Goal: Task Accomplishment & Management: Manage account settings

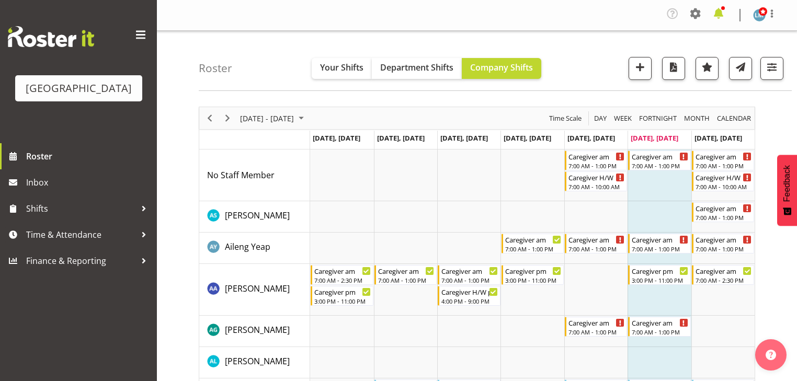
click at [717, 13] on span at bounding box center [718, 13] width 17 height 17
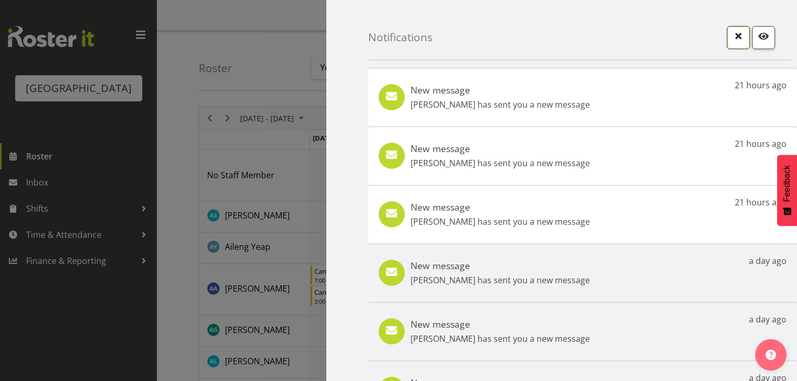
click at [731, 33] on span "button" at bounding box center [738, 36] width 14 height 14
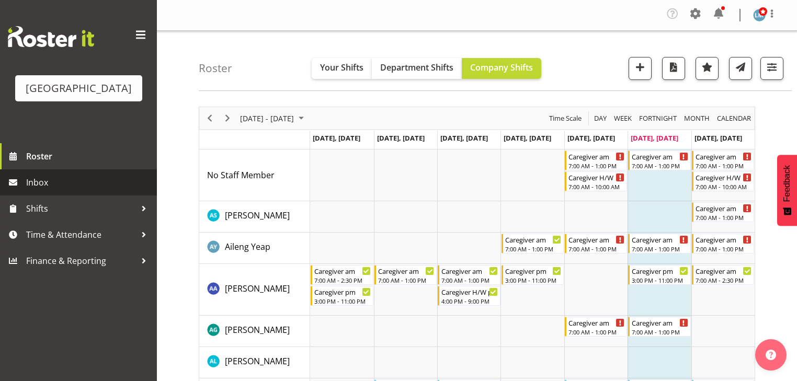
click at [38, 190] on span "Inbox" at bounding box center [88, 183] width 125 height 16
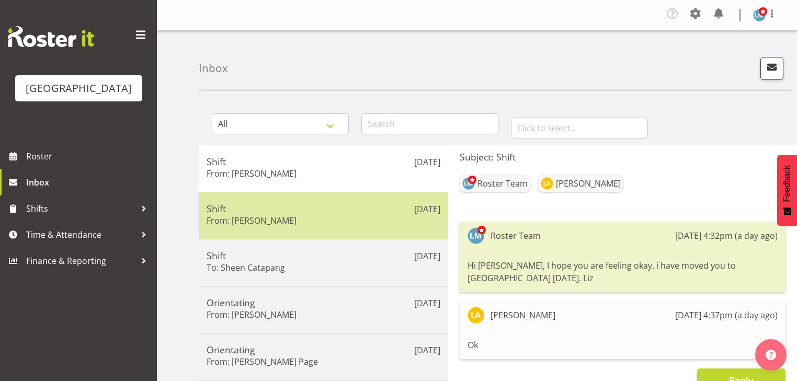
click at [339, 211] on h5 "Shift" at bounding box center [324, 209] width 234 height 12
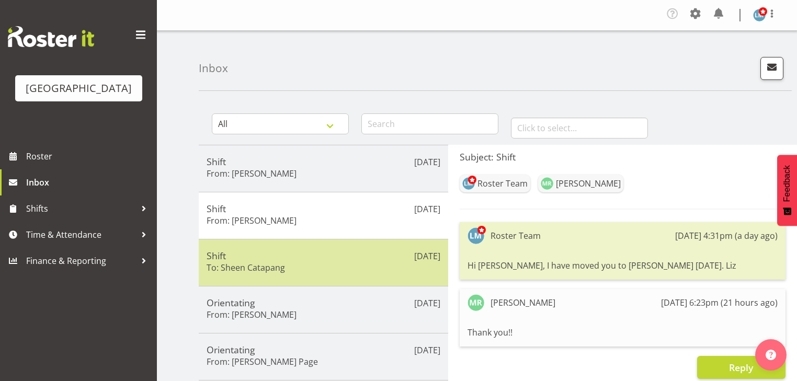
click at [361, 254] on h5 "Shift" at bounding box center [324, 256] width 234 height 12
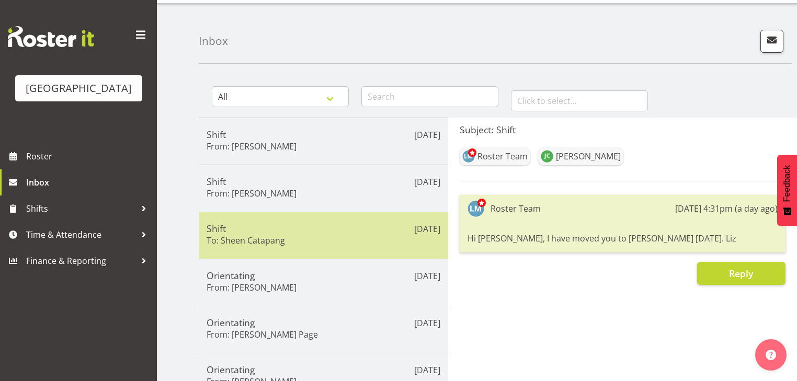
scroll to position [42, 0]
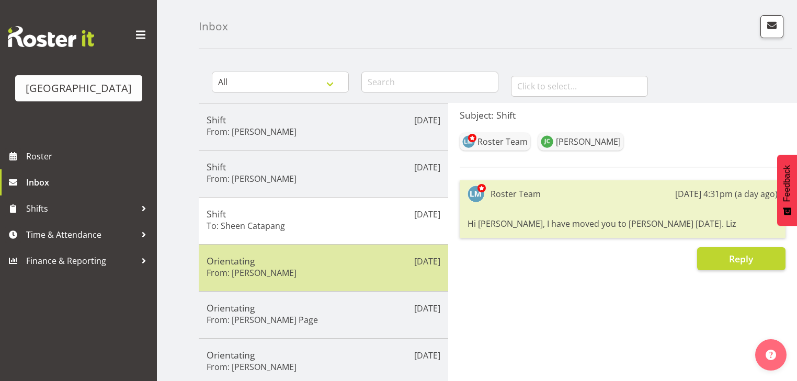
click at [362, 261] on h5 "Orientating" at bounding box center [324, 261] width 234 height 12
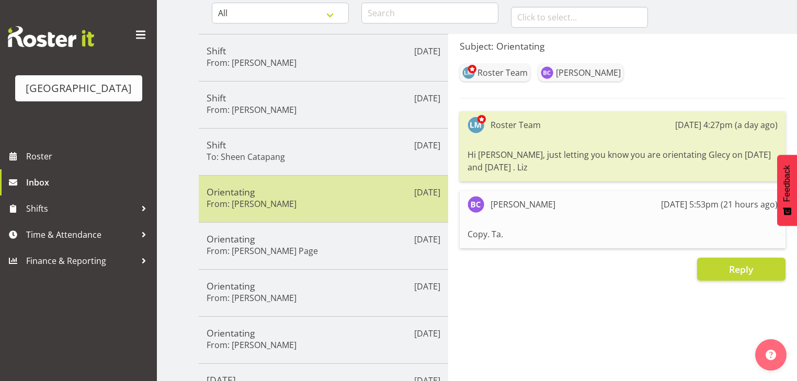
scroll to position [125, 0]
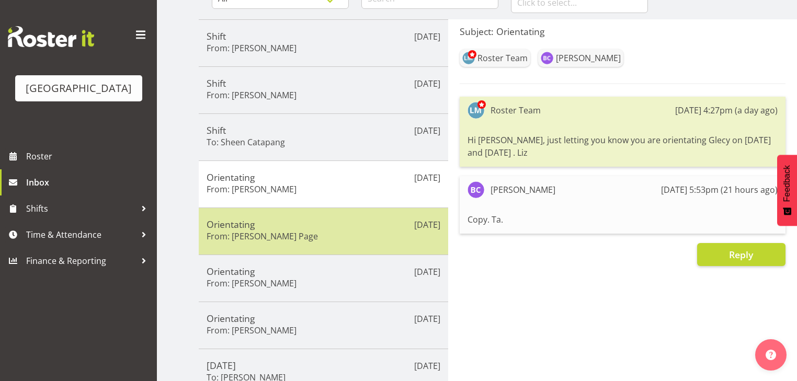
click at [370, 225] on h5 "Orientating" at bounding box center [324, 225] width 234 height 12
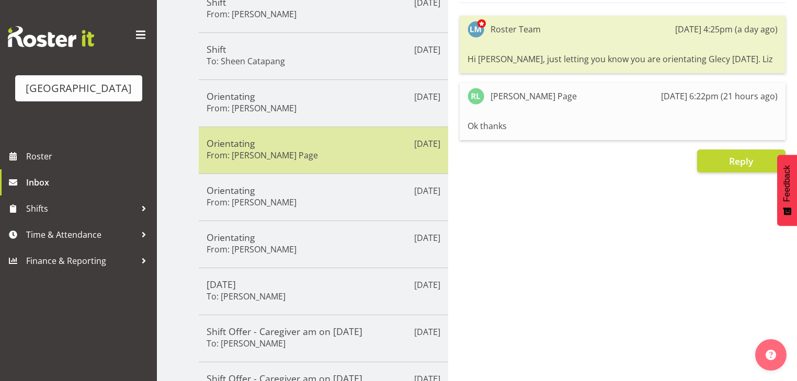
scroll to position [209, 0]
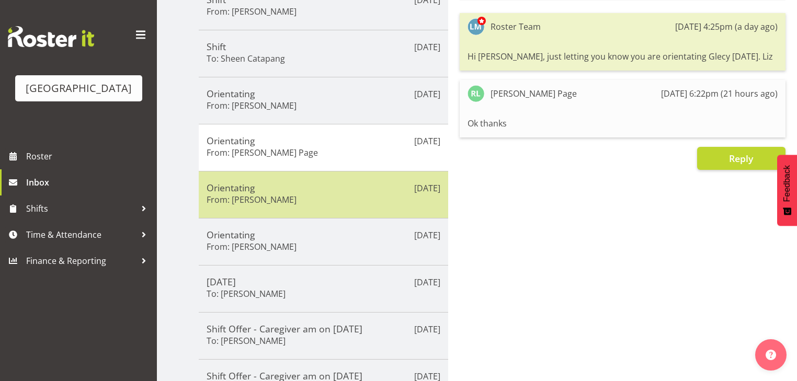
click at [365, 200] on div "Orientating From: Maria Morgan" at bounding box center [324, 195] width 234 height 26
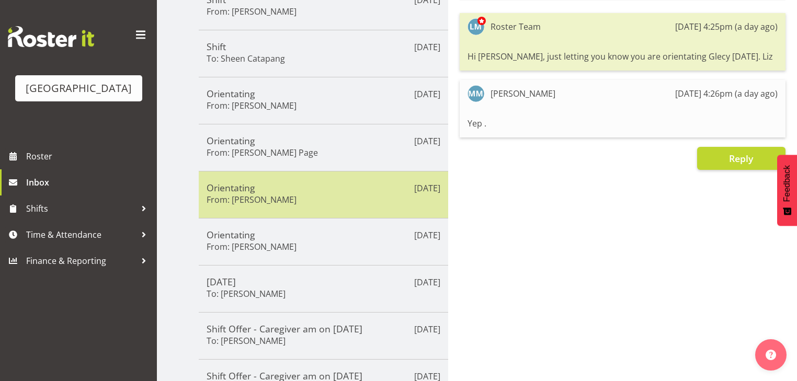
scroll to position [271, 0]
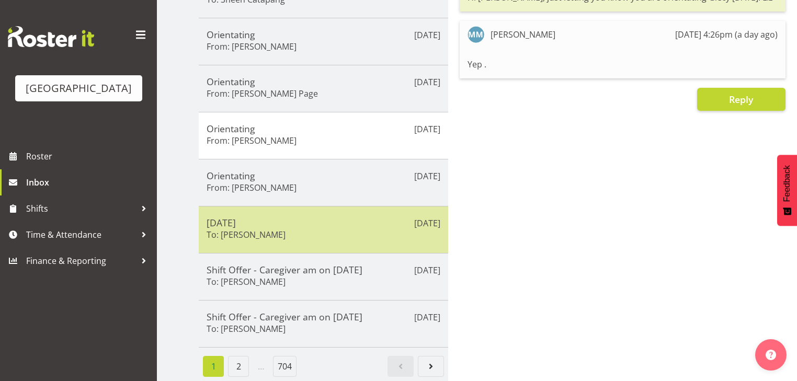
click at [368, 232] on div "Tomorrow To: Linda Shearman" at bounding box center [324, 230] width 234 height 26
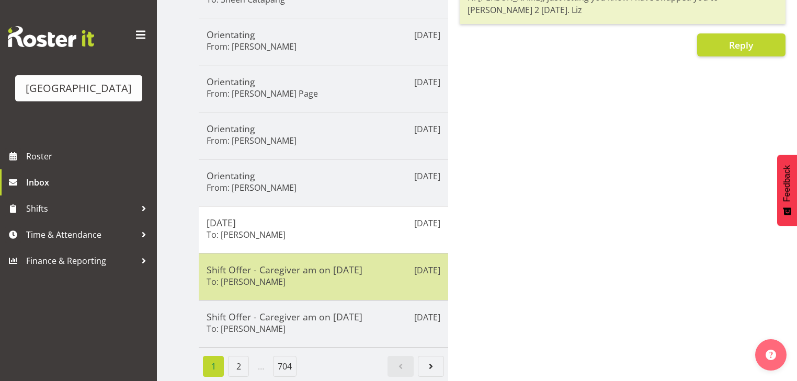
click at [381, 266] on h5 "Shift Offer - Caregiver am on 05/09/25" at bounding box center [324, 270] width 234 height 12
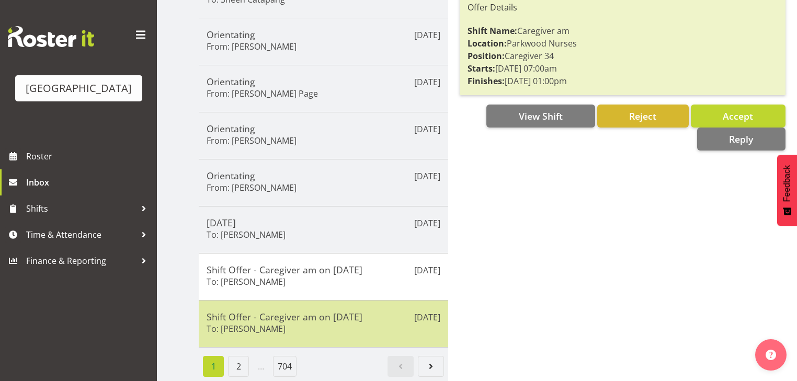
click at [372, 315] on h5 "Shift Offer - Caregiver am on 05/09/25" at bounding box center [324, 317] width 234 height 12
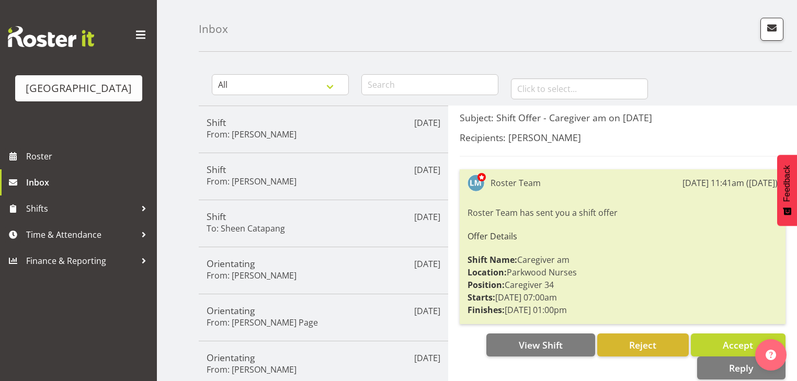
scroll to position [0, 0]
